Goal: Task Accomplishment & Management: Use online tool/utility

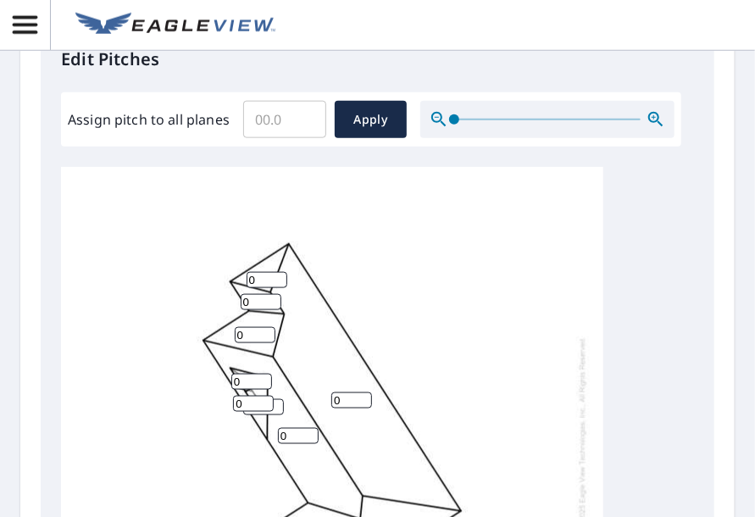
scroll to position [685, 0]
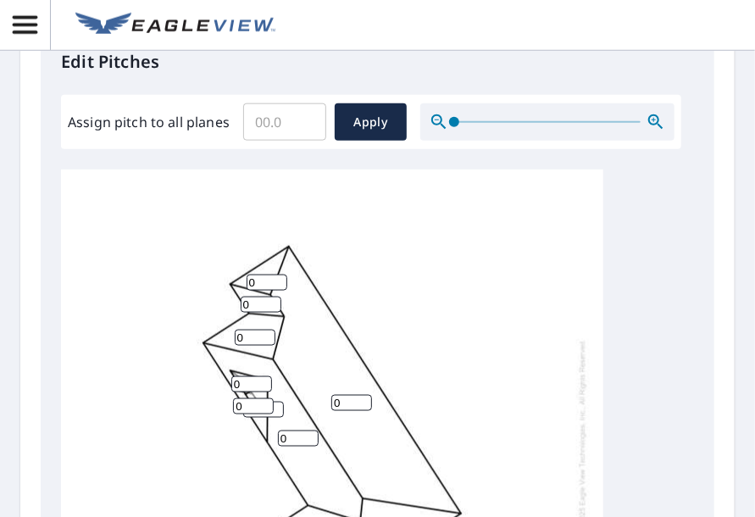
click at [275, 128] on input "Assign pitch to all planes" at bounding box center [284, 121] width 83 height 47
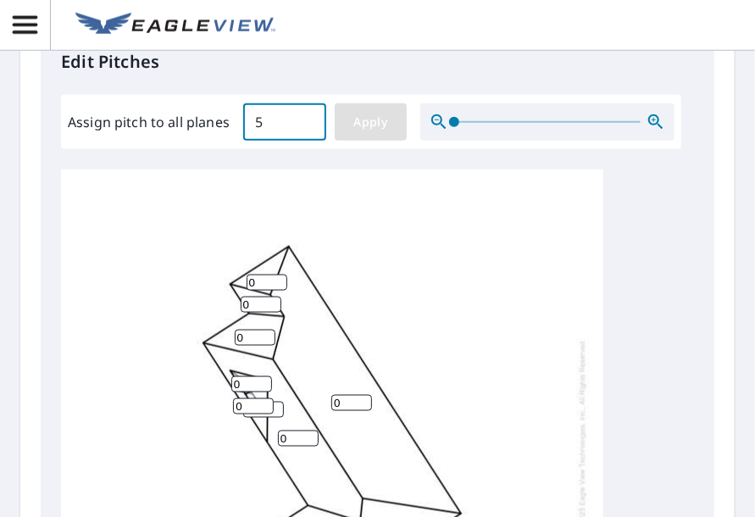
type input "5"
click at [370, 126] on span "Apply" at bounding box center [370, 122] width 45 height 21
type input "5"
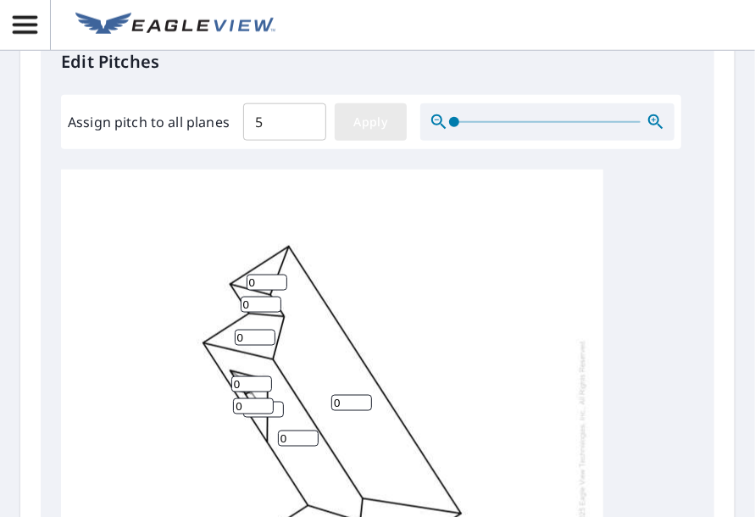
type input "5"
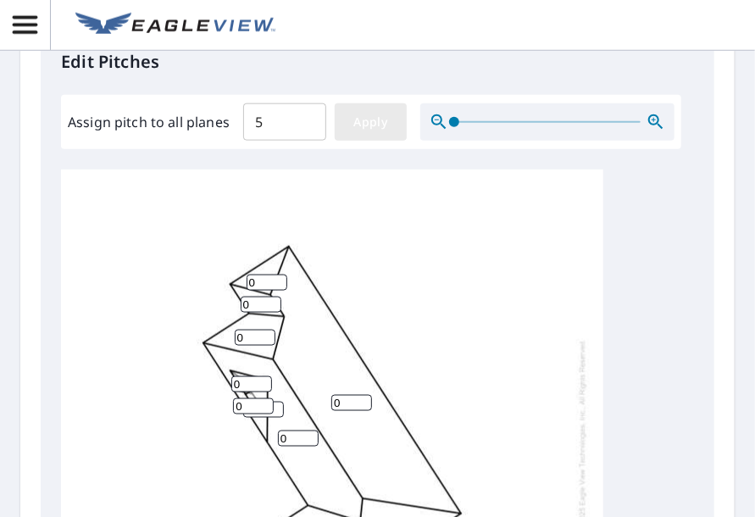
type input "5"
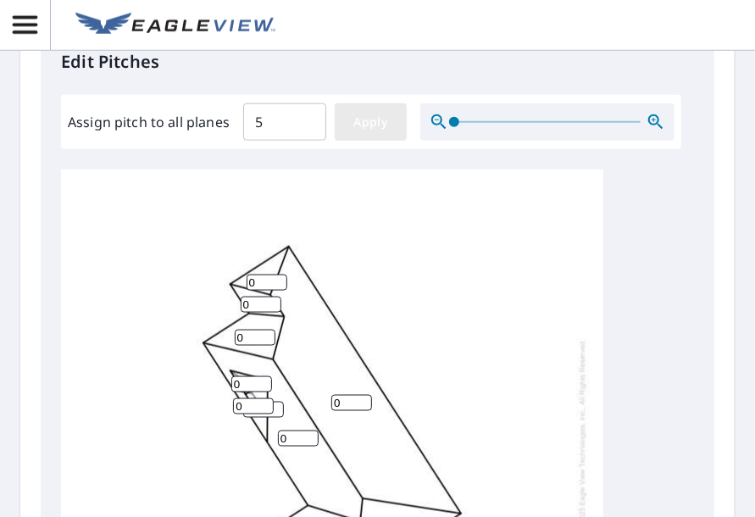
type input "5"
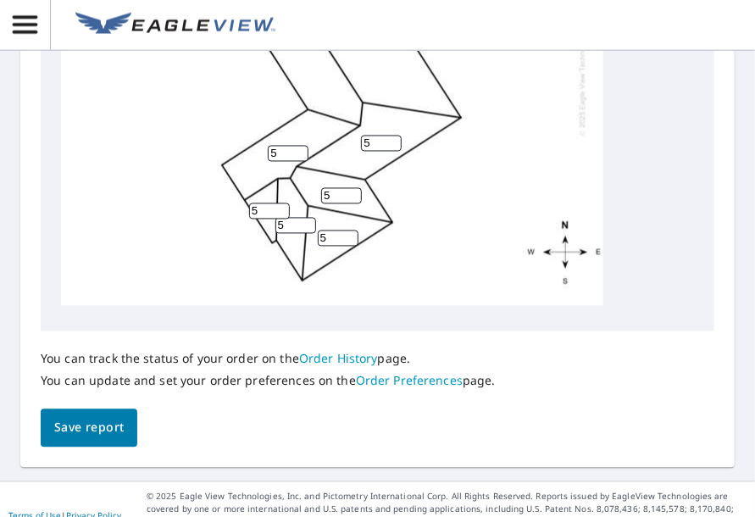
scroll to position [1076, 0]
click at [98, 430] on span "Save report" at bounding box center [88, 427] width 69 height 21
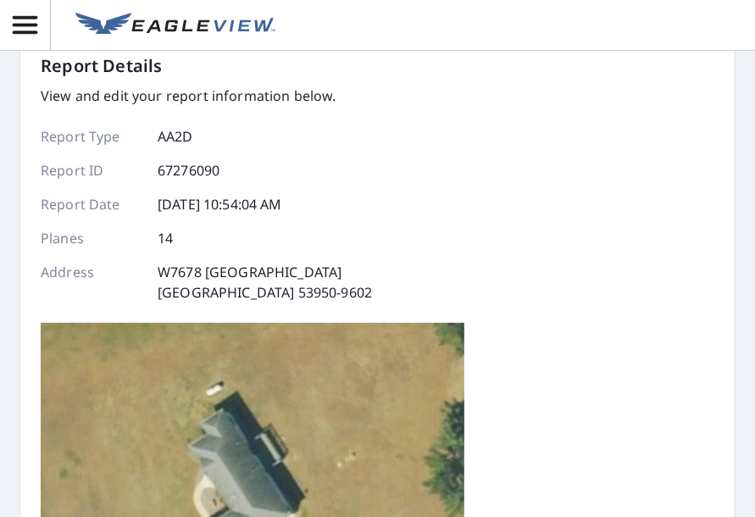
scroll to position [0, 0]
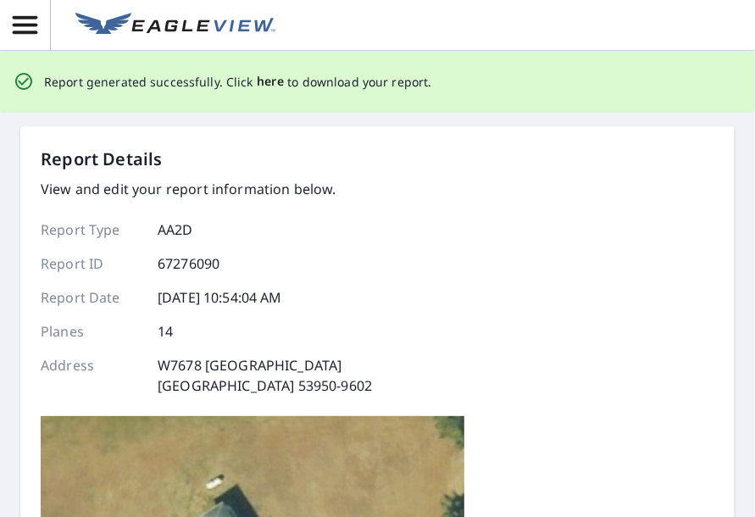
click at [263, 82] on span "here" at bounding box center [271, 81] width 28 height 21
